Goal: Task Accomplishment & Management: Use online tool/utility

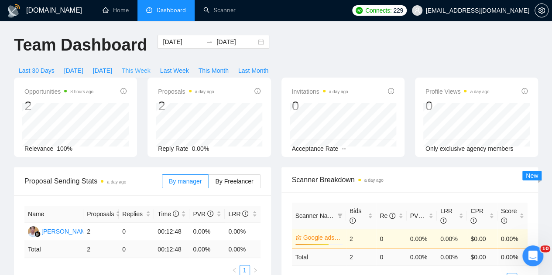
click at [150, 66] on span "This Week" at bounding box center [136, 71] width 29 height 10
type input "[DATE]"
click at [112, 66] on span "[DATE]" at bounding box center [102, 71] width 19 height 10
type input "[DATE]"
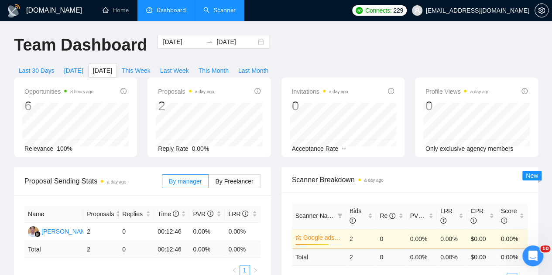
click at [211, 7] on link "Scanner" at bounding box center [219, 10] width 32 height 7
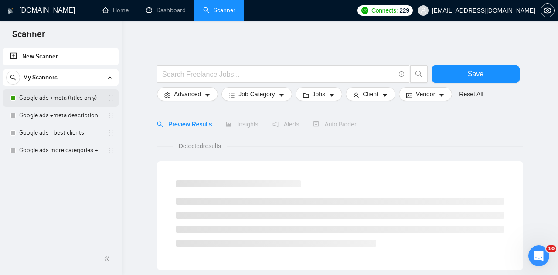
click at [60, 103] on link "Google ads +meta (titles only)" at bounding box center [60, 97] width 83 height 17
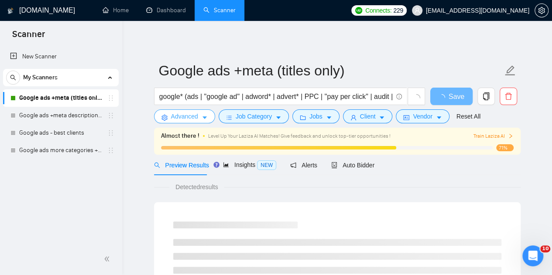
click at [186, 116] on span "Advanced" at bounding box center [184, 117] width 27 height 10
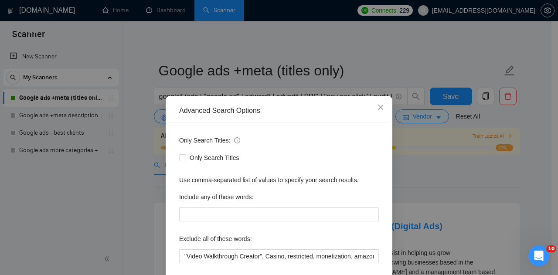
click at [343, 153] on div "Only Search Titles" at bounding box center [279, 158] width 200 height 10
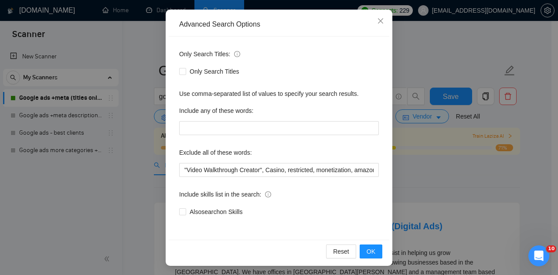
scroll to position [87, 0]
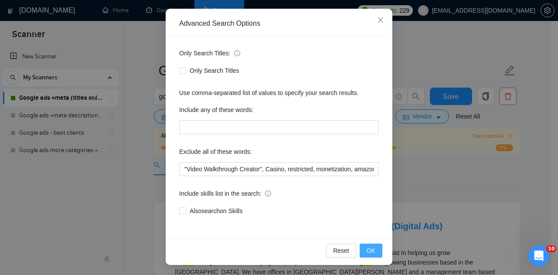
click at [360, 250] on button "OK" at bounding box center [371, 251] width 23 height 14
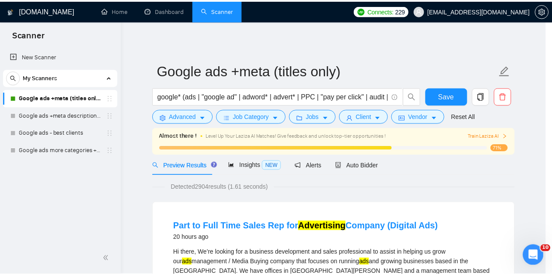
scroll to position [44, 0]
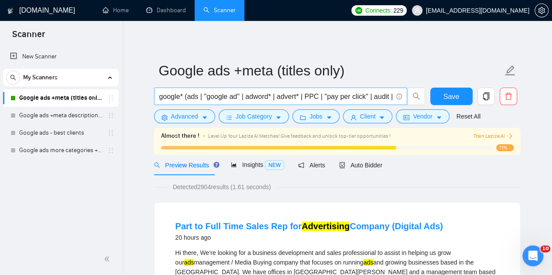
click at [229, 96] on input "google* (ads | "google ad" | adword* | advert* | PPC | "pay per click" | audit …" at bounding box center [275, 96] width 233 height 11
paste input "| PPC"
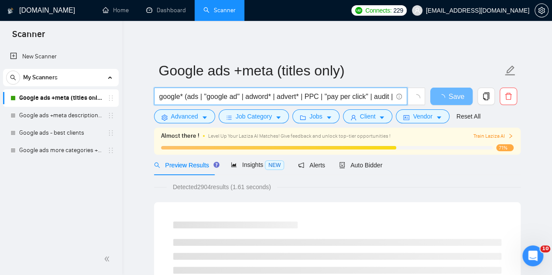
click at [322, 96] on input "google* (ads | "google ad" | adword* | advert* | PPC | "pay per click" | audit …" at bounding box center [275, 96] width 233 height 11
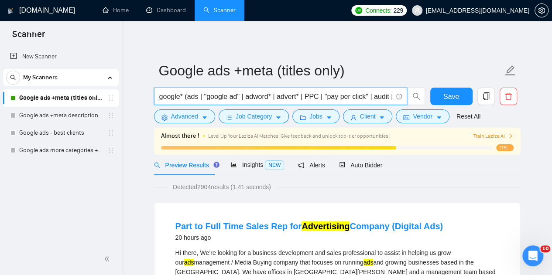
paste input "PPC |"
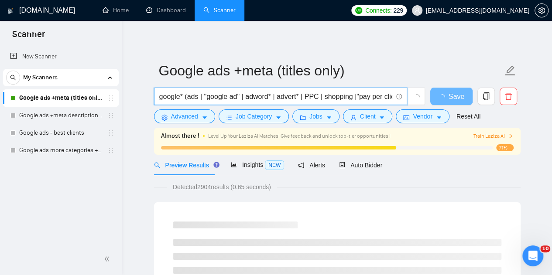
scroll to position [0, 96]
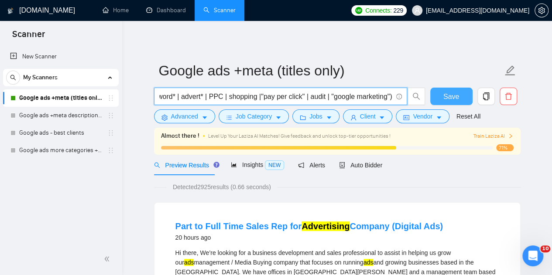
type input "google* (ads | "google ad" | adword* | advert* | PPC | shopping |"pay per click…"
click at [461, 100] on button "Save" at bounding box center [451, 96] width 42 height 17
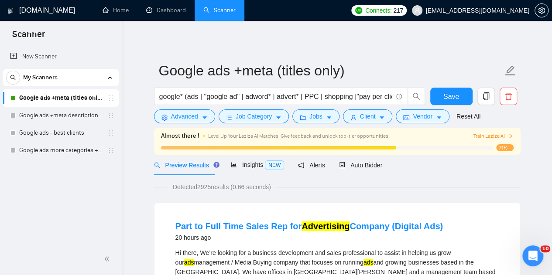
click at [506, 137] on span "Train Laziza AI" at bounding box center [493, 136] width 40 height 8
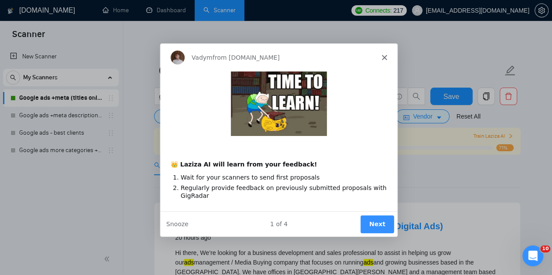
click at [378, 221] on button "Next" at bounding box center [376, 224] width 34 height 18
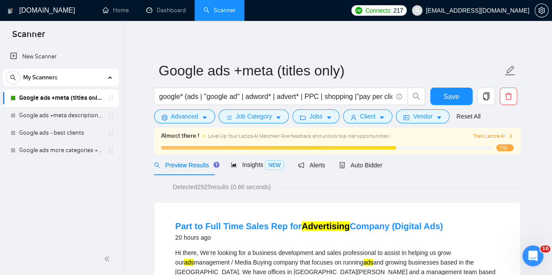
click at [378, 222] on link "Part to Full Time Sales Rep for Advertising Company (Digital Ads)" at bounding box center [308, 227] width 267 height 10
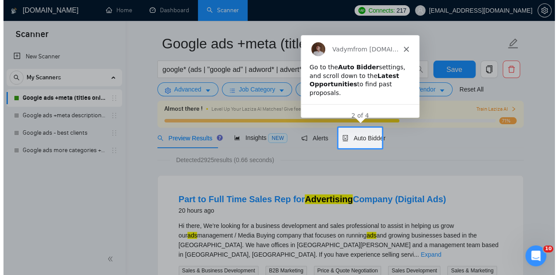
scroll to position [27, 0]
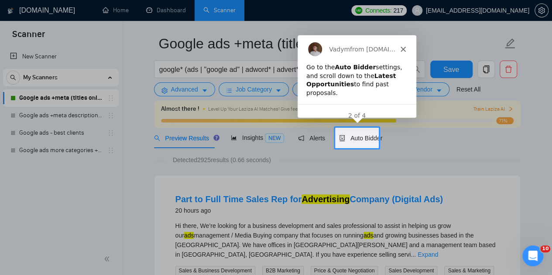
click at [394, 46] on div "Vadym from [DOMAIN_NAME]" at bounding box center [351, 48] width 87 height 14
click at [402, 47] on icon "Close" at bounding box center [402, 48] width 5 height 5
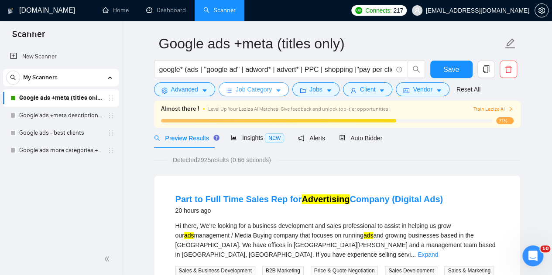
click at [251, 88] on span "Job Category" at bounding box center [254, 90] width 36 height 10
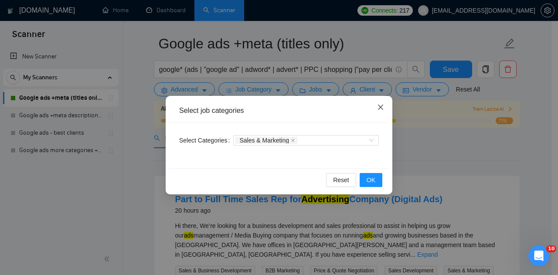
click at [385, 109] on span "Close" at bounding box center [381, 108] width 24 height 24
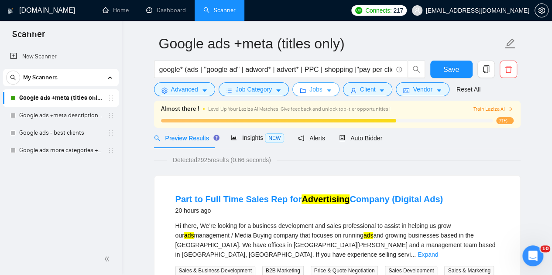
click at [311, 85] on span "Jobs" at bounding box center [315, 90] width 13 height 10
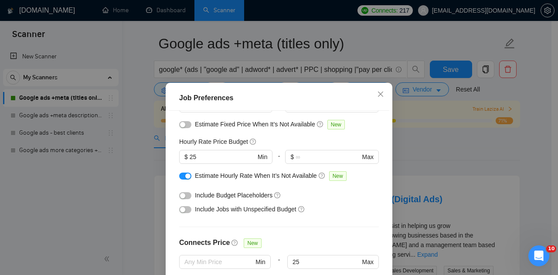
scroll to position [94, 0]
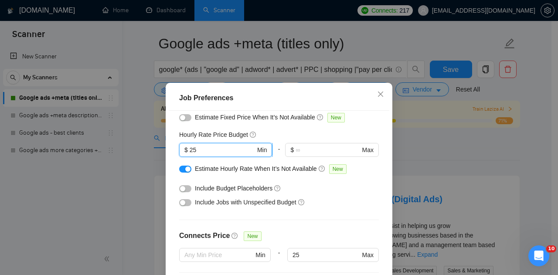
click at [217, 154] on input "25" at bounding box center [223, 150] width 66 height 10
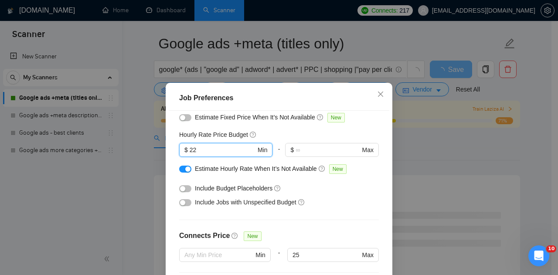
type input "22"
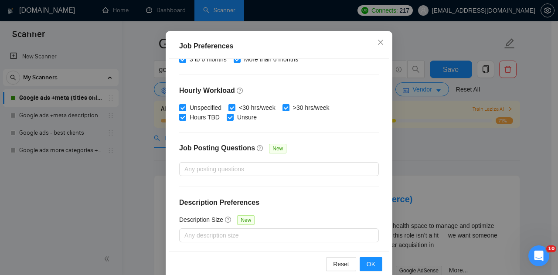
scroll to position [66, 0]
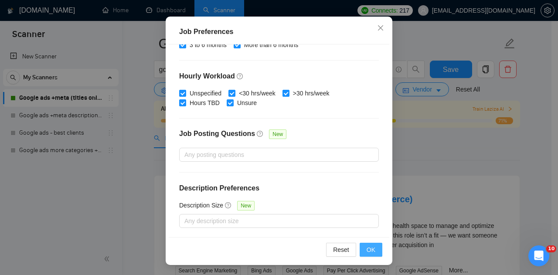
click at [372, 247] on span "OK" at bounding box center [371, 250] width 9 height 10
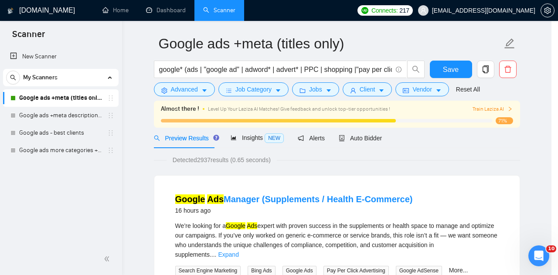
scroll to position [36, 0]
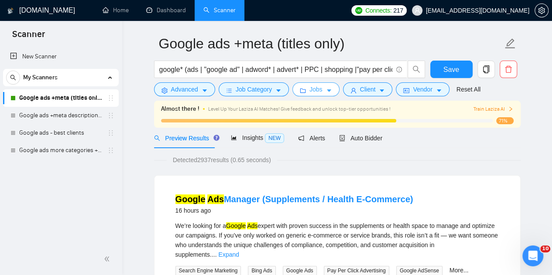
click at [320, 88] on button "Jobs" at bounding box center [315, 89] width 47 height 14
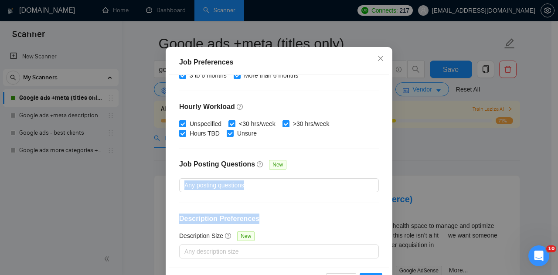
drag, startPoint x: 381, startPoint y: 244, endPoint x: 390, endPoint y: 192, distance: 52.6
click at [390, 192] on div "Job Preferences Budget Project Type All Fixed Price Hourly Rate Fixed Price Bud…" at bounding box center [279, 137] width 558 height 275
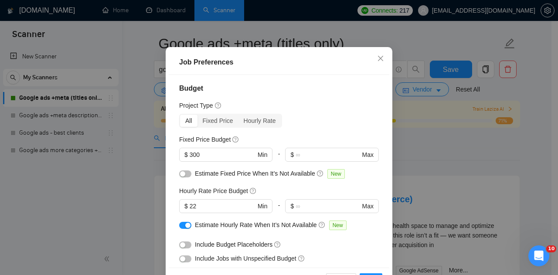
scroll to position [0, 0]
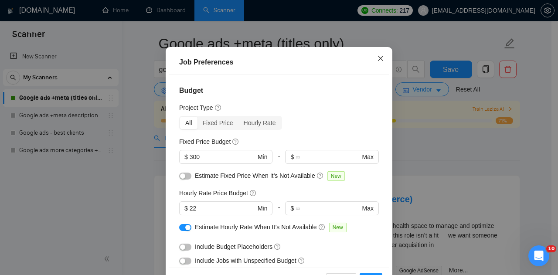
click at [378, 62] on icon "close" at bounding box center [380, 58] width 7 height 7
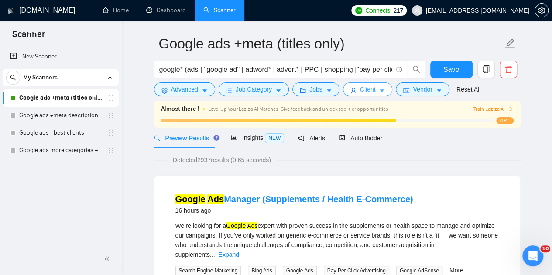
click at [366, 92] on span "Client" at bounding box center [368, 90] width 16 height 10
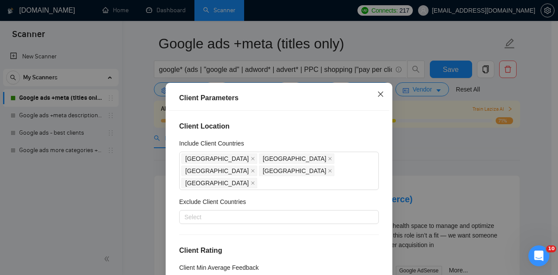
click at [381, 96] on span "Close" at bounding box center [381, 95] width 24 height 24
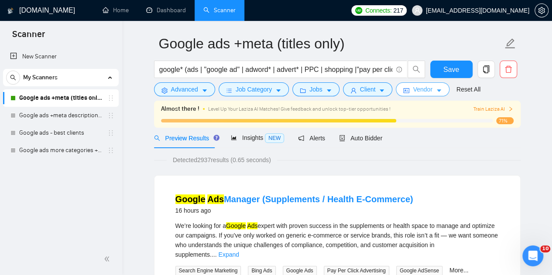
click at [419, 88] on span "Vendor" at bounding box center [422, 90] width 19 height 10
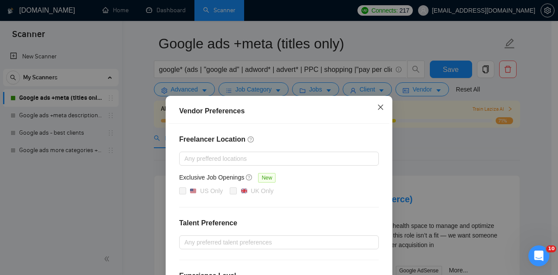
click at [378, 109] on icon "close" at bounding box center [380, 107] width 7 height 7
